Goal: Navigation & Orientation: Understand site structure

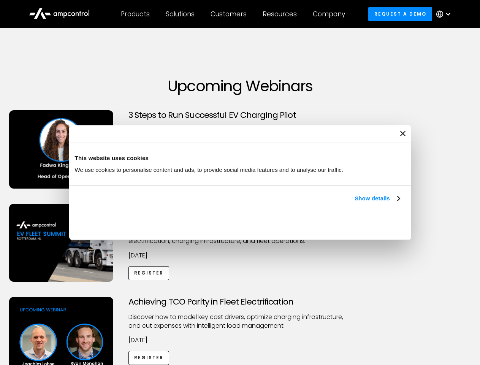
click at [355, 203] on link "Show details" at bounding box center [377, 198] width 45 height 9
click at [0, 0] on div "Necessary cookies help make a website usable by enabling basic functions like p…" at bounding box center [0, 0] width 0 height 0
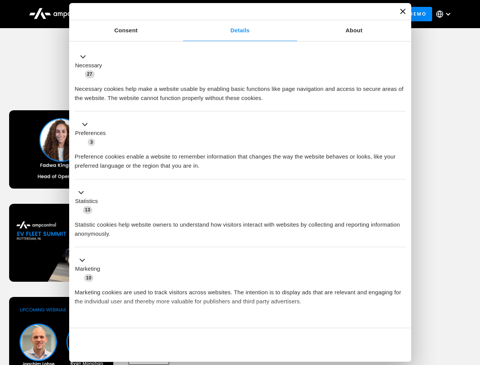
click at [472, 306] on div "Achieving TCO Parity in Fleet Electrification Discover how to model key cost dr…" at bounding box center [241, 356] width 478 height 119
click at [234, 14] on div "Customers" at bounding box center [229, 14] width 36 height 8
click at [135, 14] on div "Products" at bounding box center [135, 14] width 29 height 8
click at [181, 14] on div "Solutions" at bounding box center [180, 14] width 29 height 8
click at [230, 14] on div "Customers" at bounding box center [229, 14] width 36 height 8
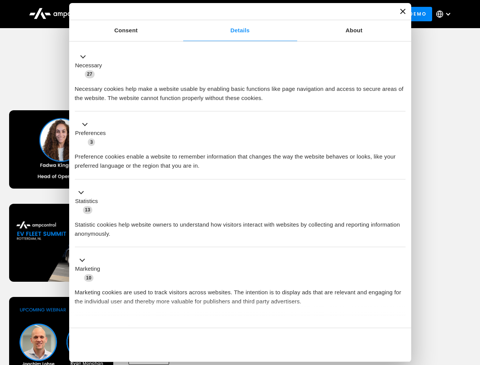
click at [281, 14] on div "Resources" at bounding box center [280, 14] width 34 height 8
click at [332, 14] on div "Company" at bounding box center [329, 14] width 32 height 8
click at [446, 14] on div at bounding box center [448, 14] width 6 height 6
